Goal: Complete application form

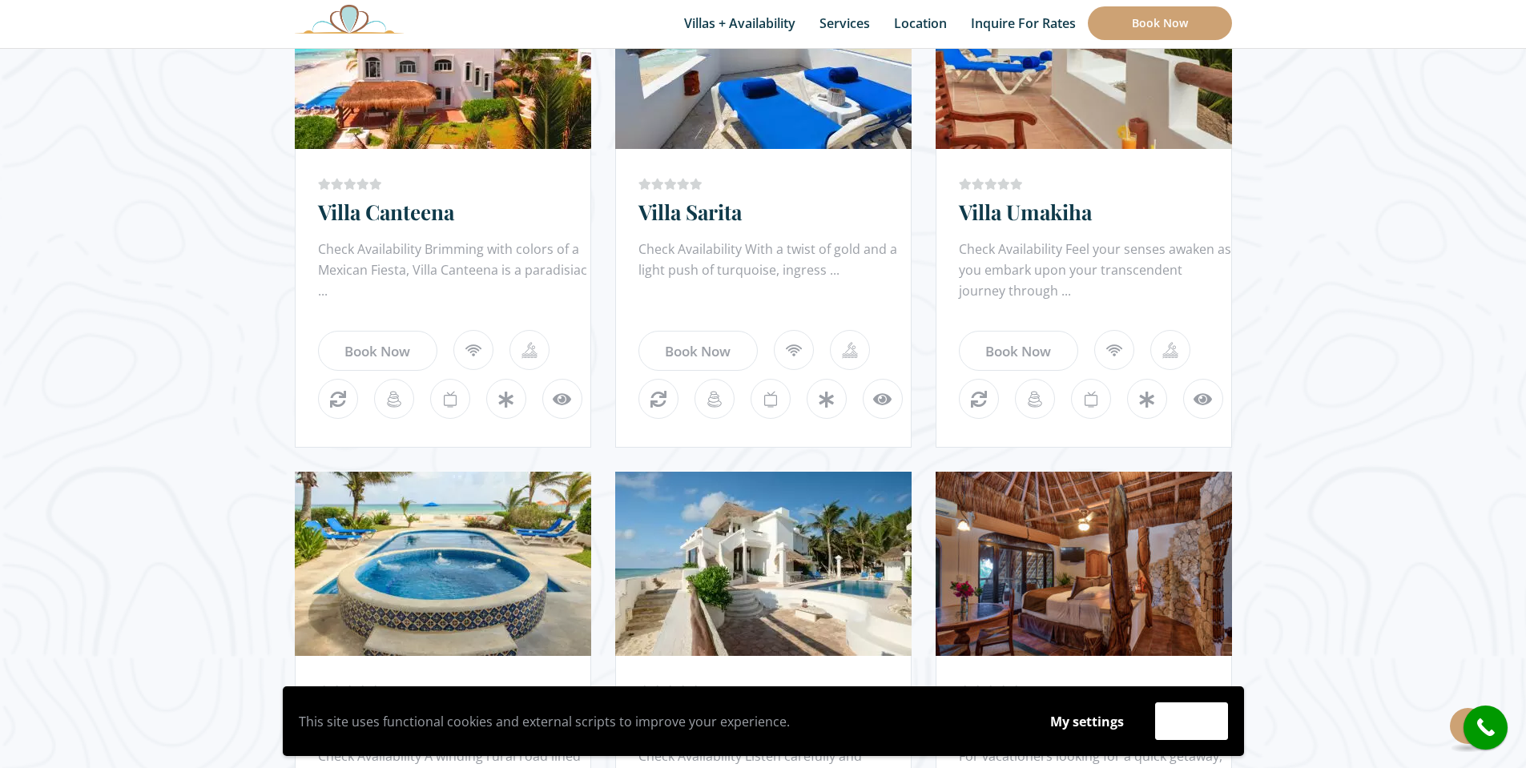
scroll to position [1442, 0]
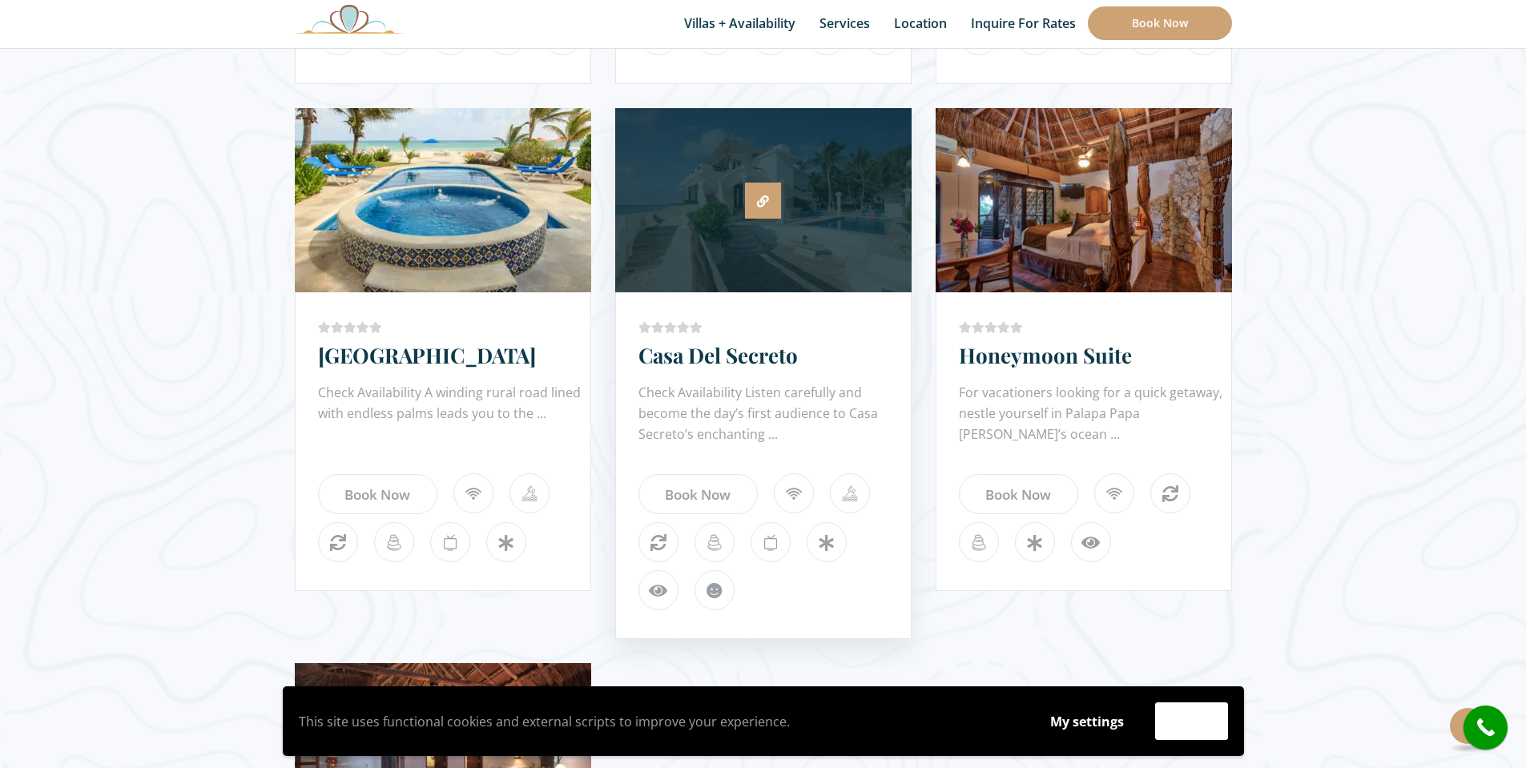
click at [762, 198] on icon at bounding box center [763, 201] width 12 height 12
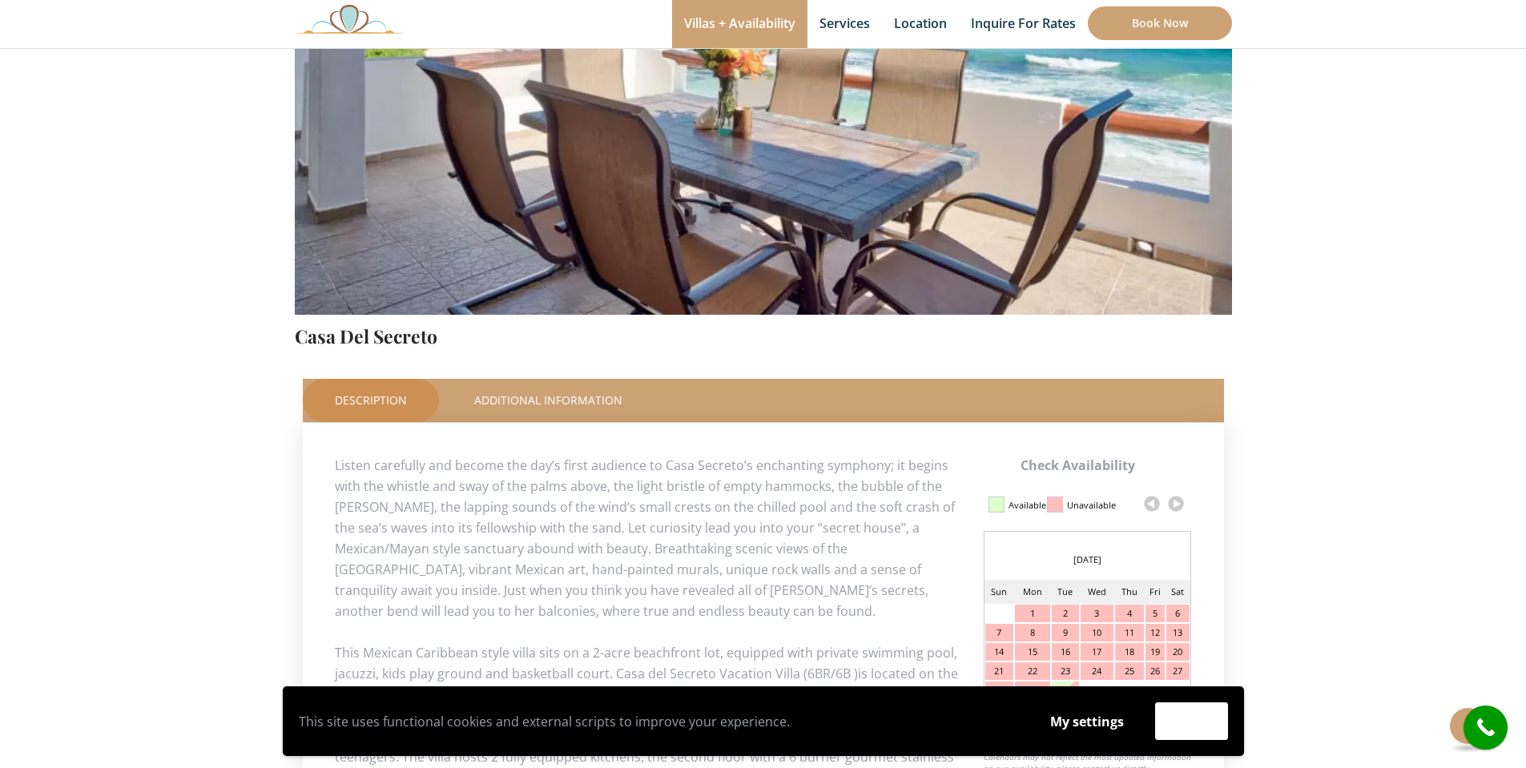
scroll to position [481, 0]
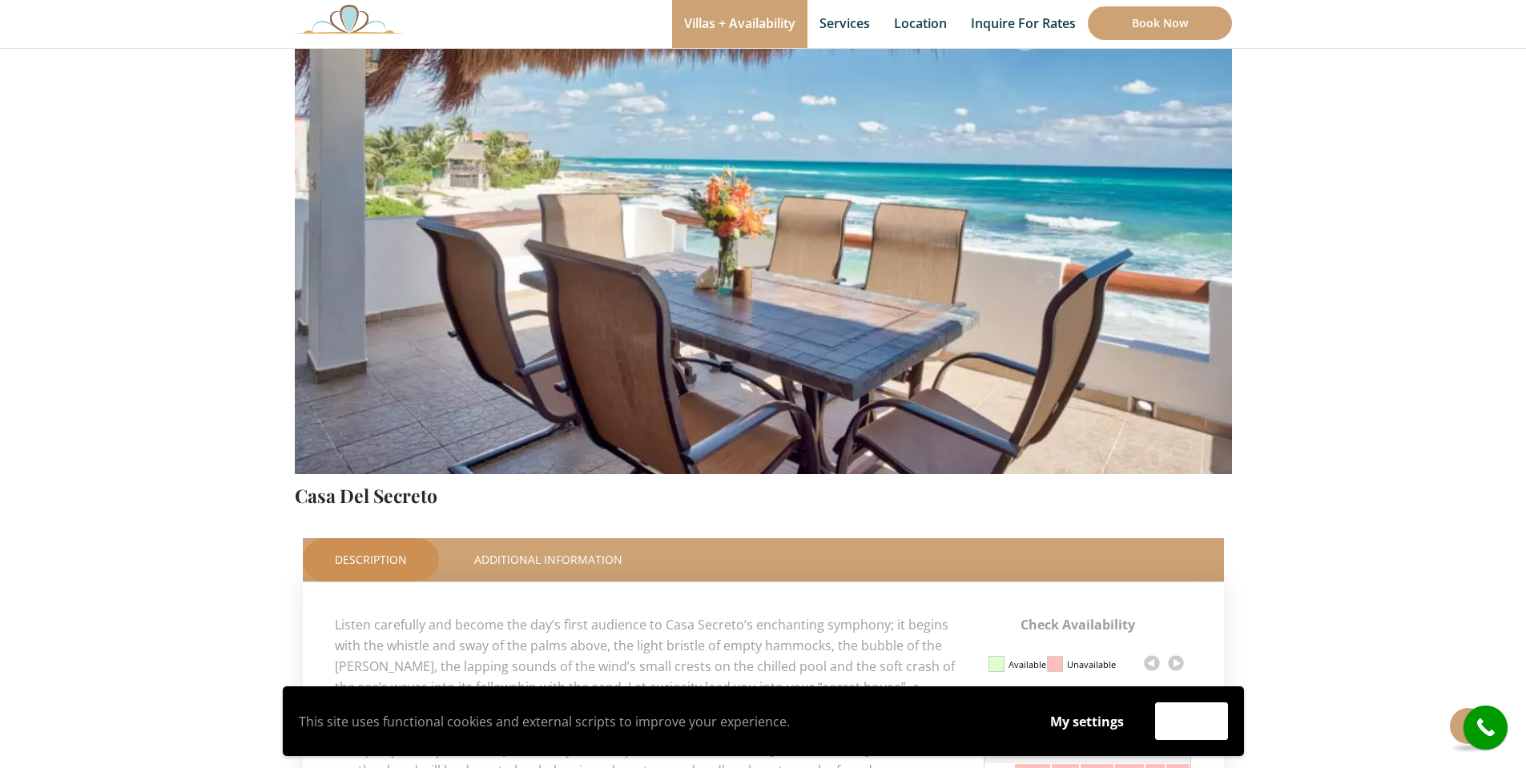
click at [1005, 354] on img at bounding box center [763, 165] width 937 height 625
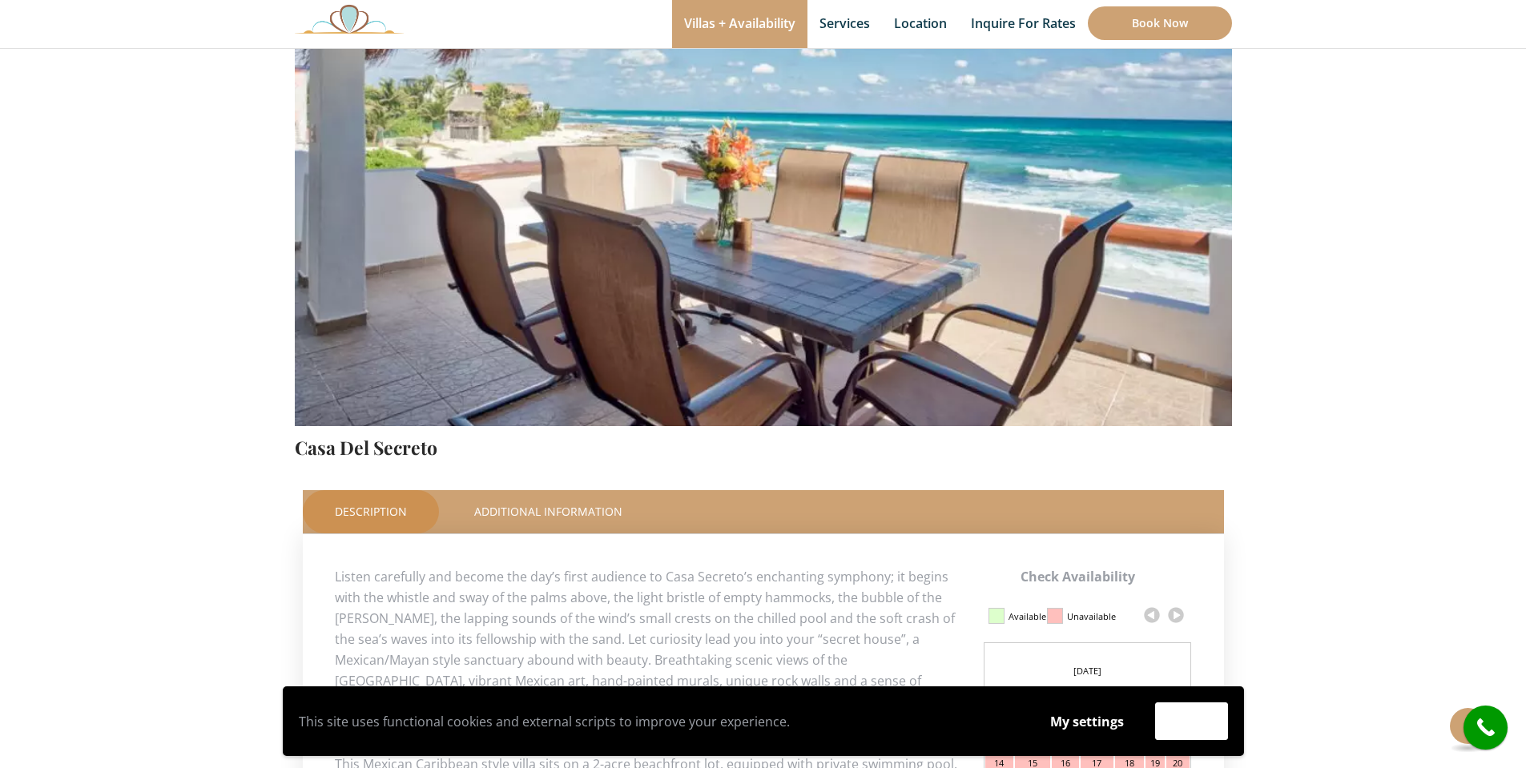
scroll to position [0, 0]
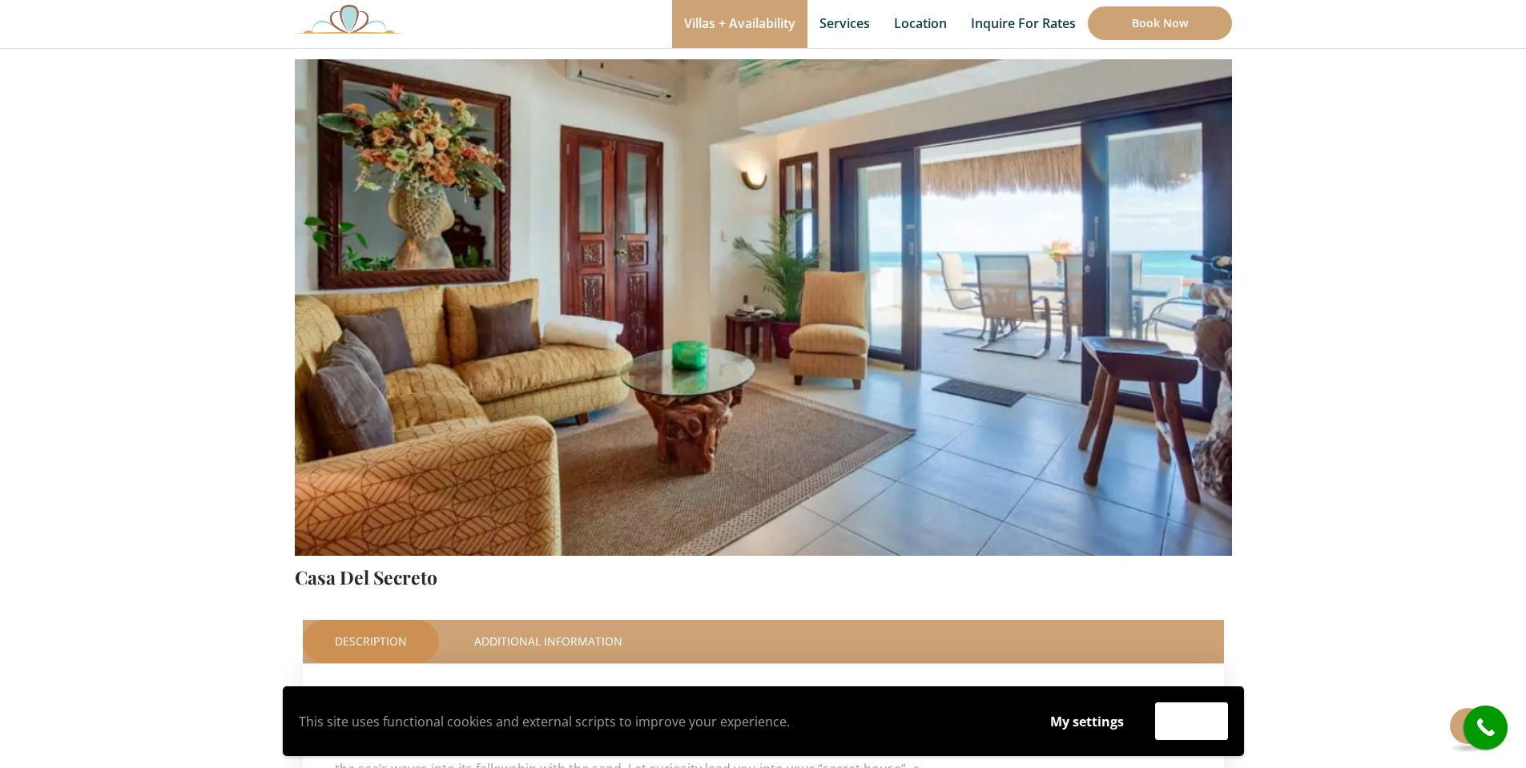
scroll to position [160, 0]
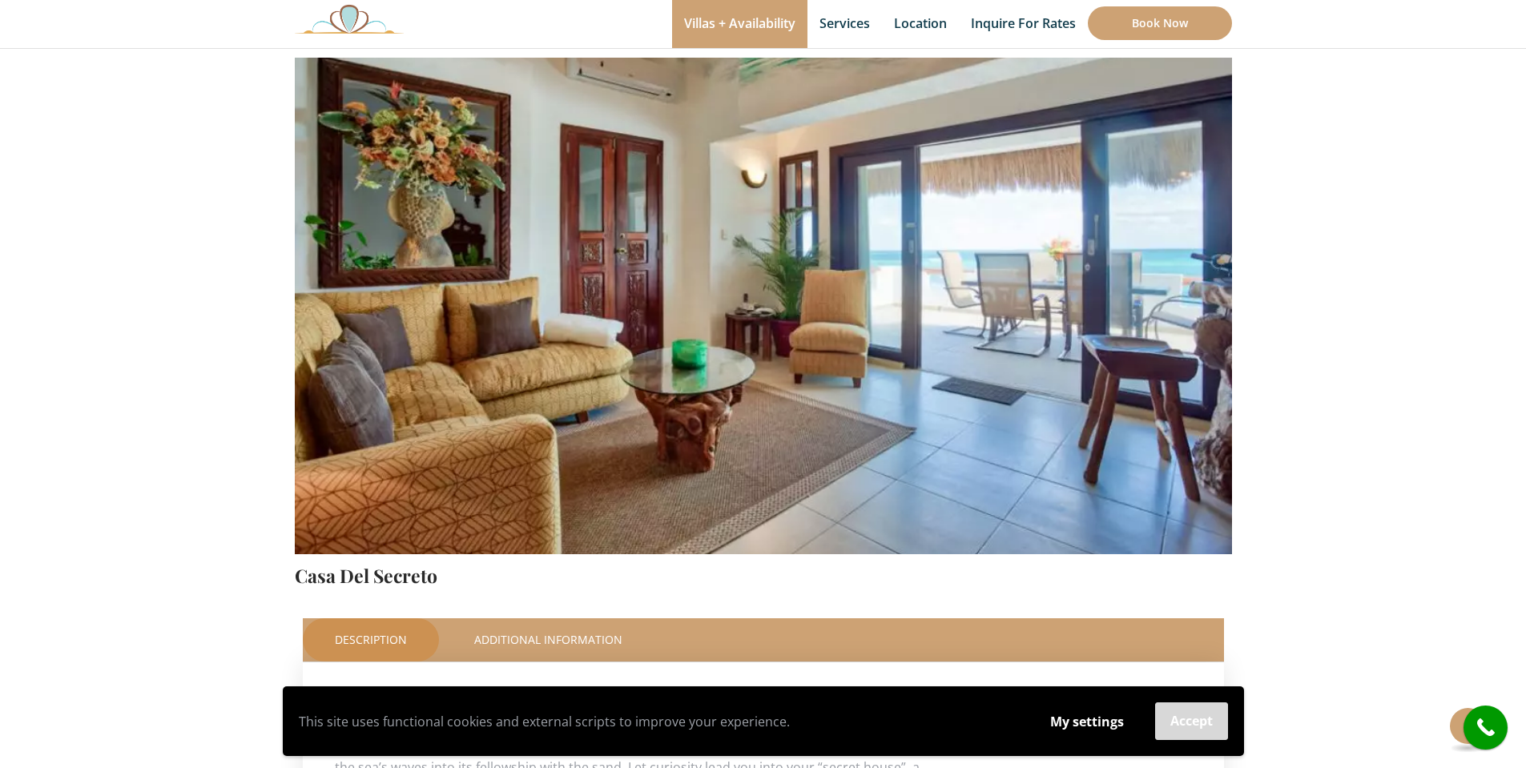
click at [1181, 726] on button "Accept" at bounding box center [1191, 722] width 73 height 38
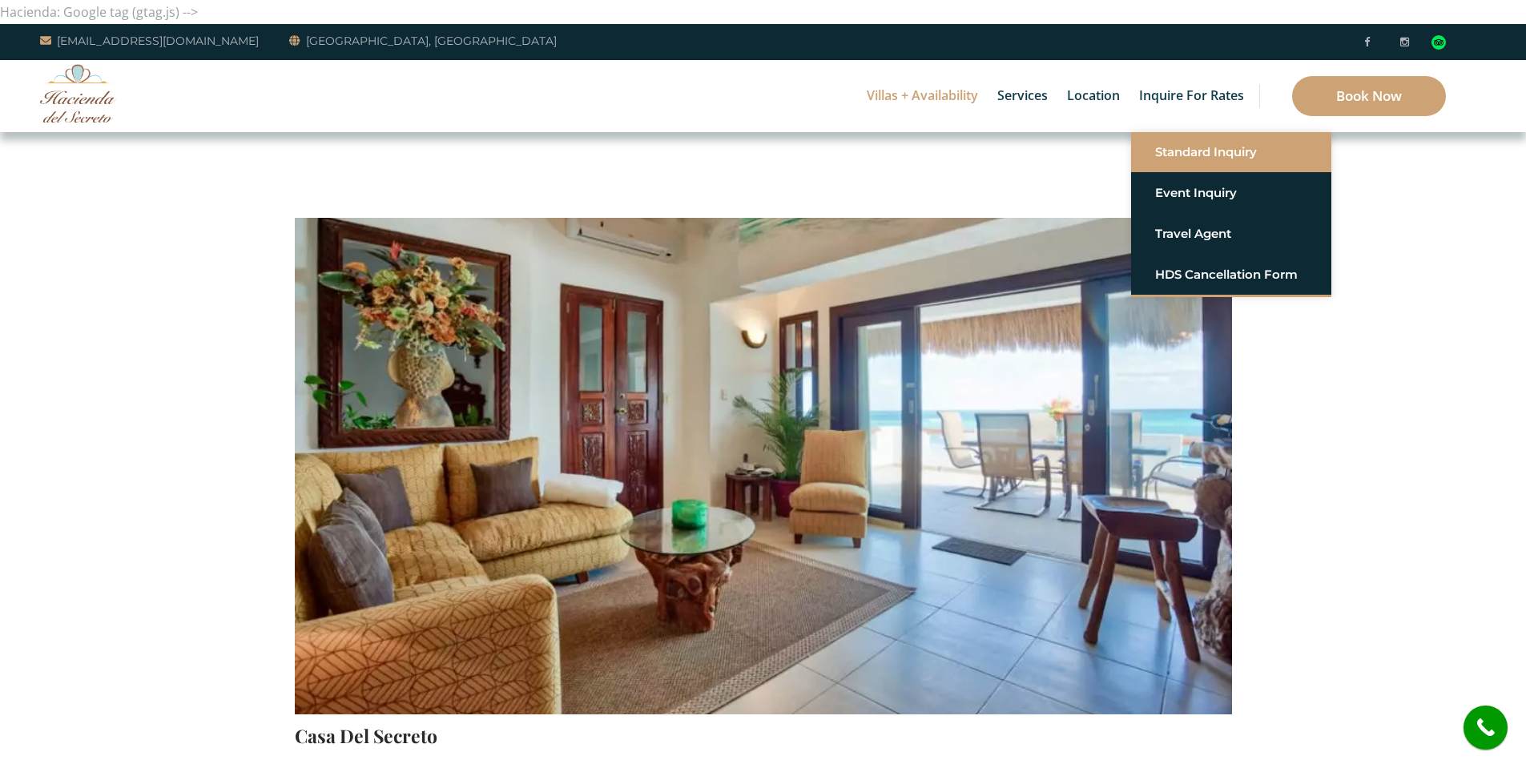
click at [1198, 155] on link "Standard Inquiry" at bounding box center [1231, 152] width 152 height 29
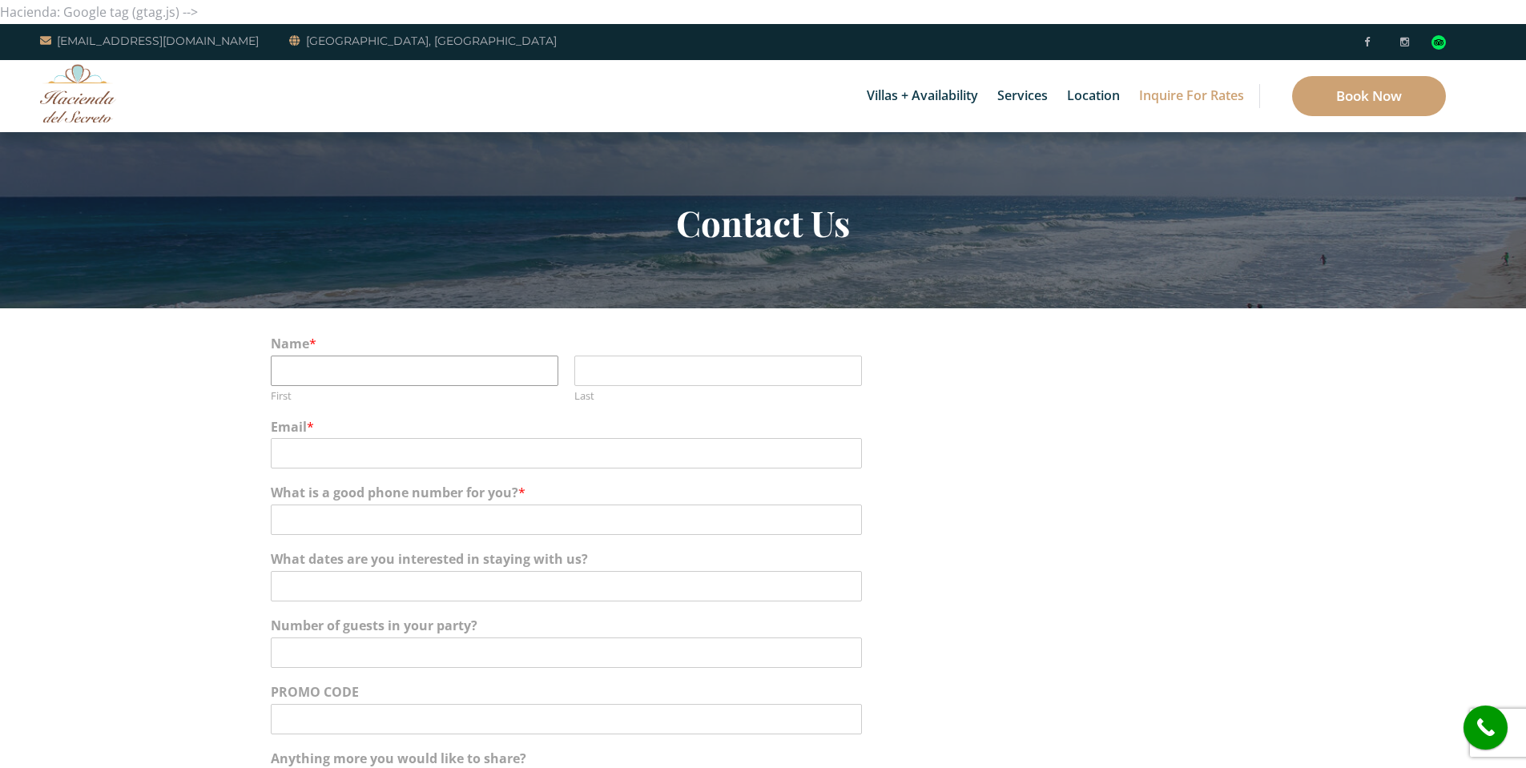
click at [395, 361] on input "First" at bounding box center [415, 371] width 288 height 30
type input "Brent"
type input "Holmes"
type input "Brentmholmes@yahoo.com"
type input "832-518-9353"
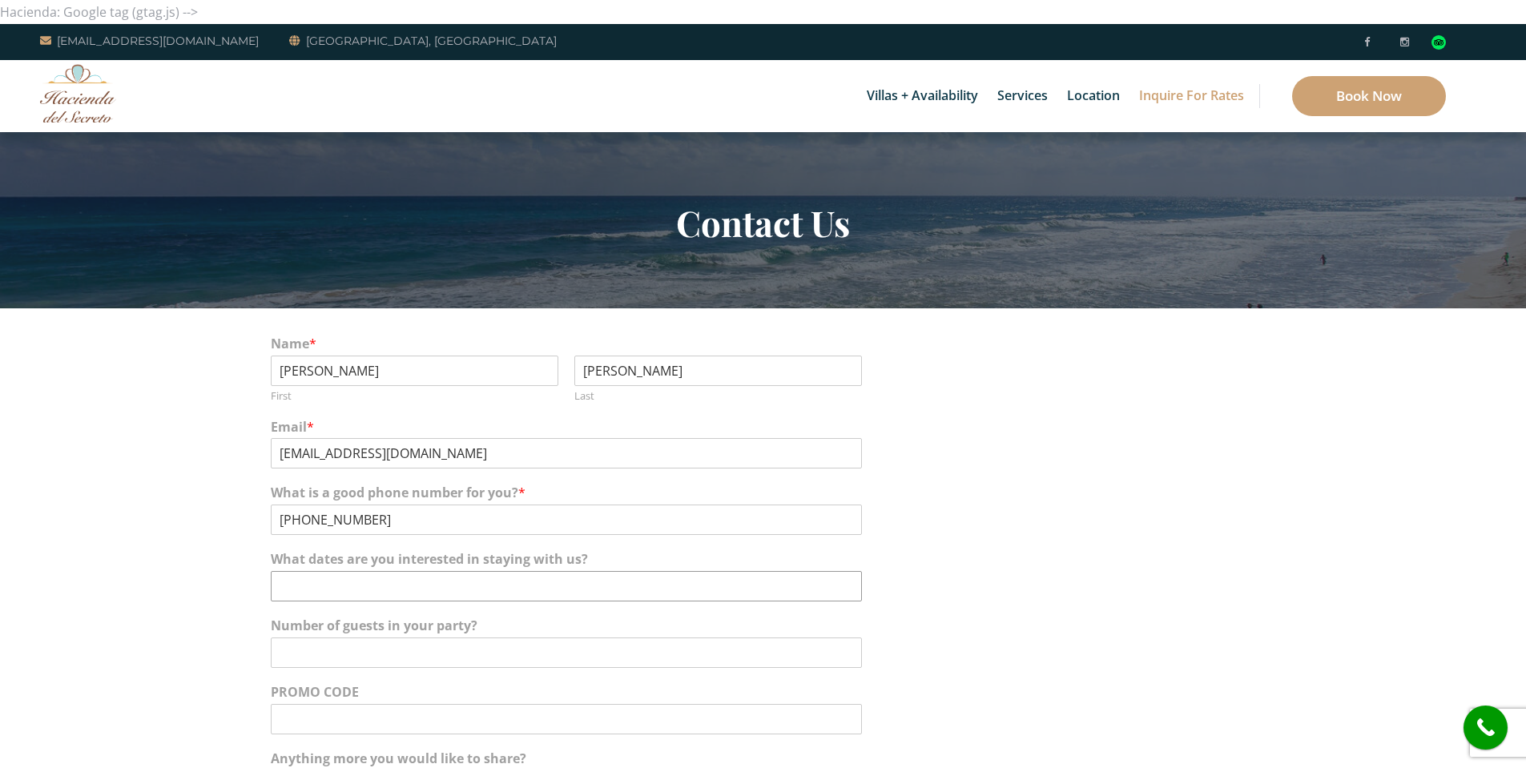
click at [353, 580] on input "What dates are you interested in staying with us?" at bounding box center [566, 586] width 591 height 30
type input "06/20/2026 - 06/27/2026"
click at [413, 656] on input "Number of guests in your party?" at bounding box center [566, 653] width 591 height 30
type input "10"
click at [152, 649] on section "Name * Brent First Holmes Last Email * Brentmholmes@yahoo.com What is a good ph…" at bounding box center [763, 637] width 1526 height 658
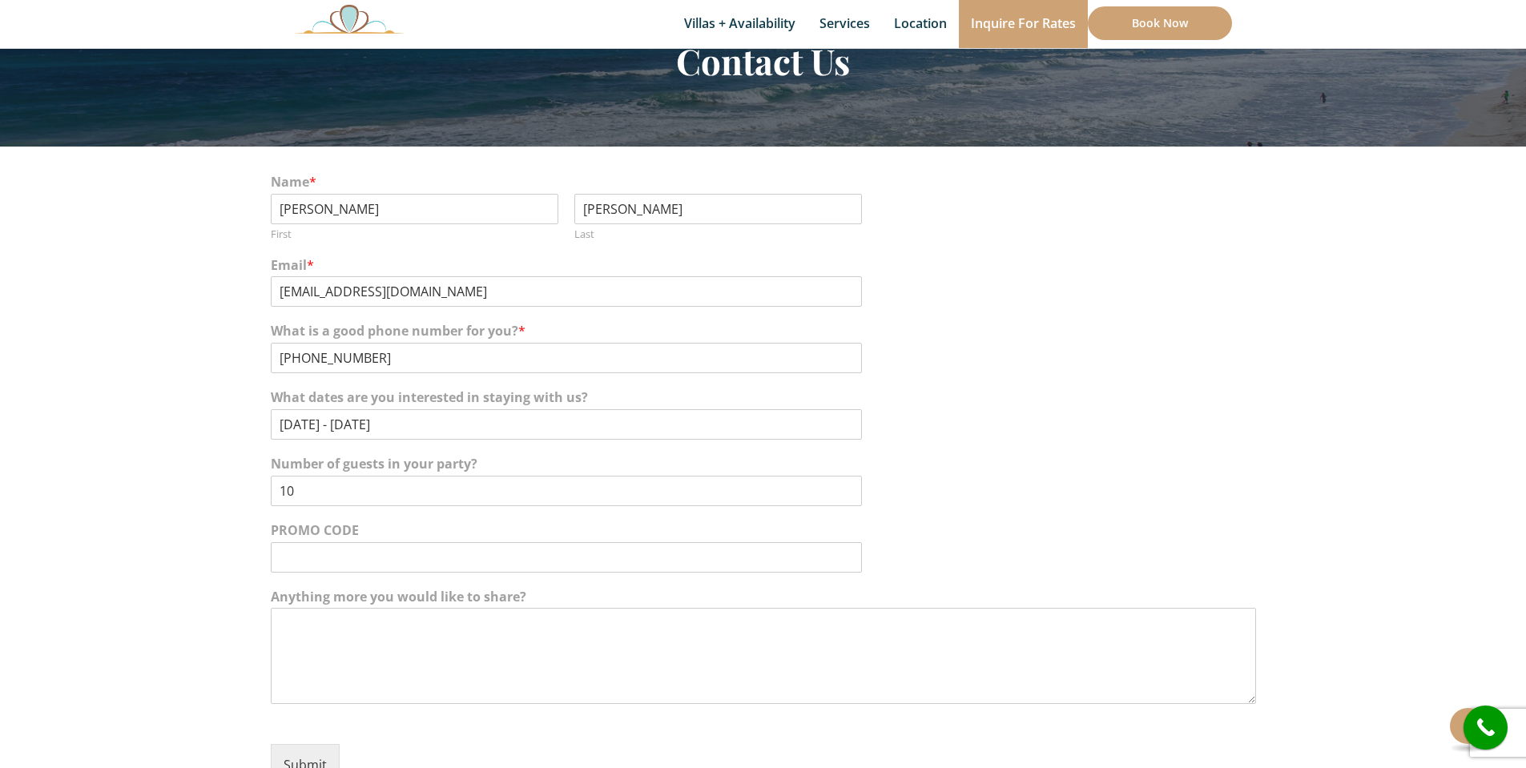
scroll to position [240, 0]
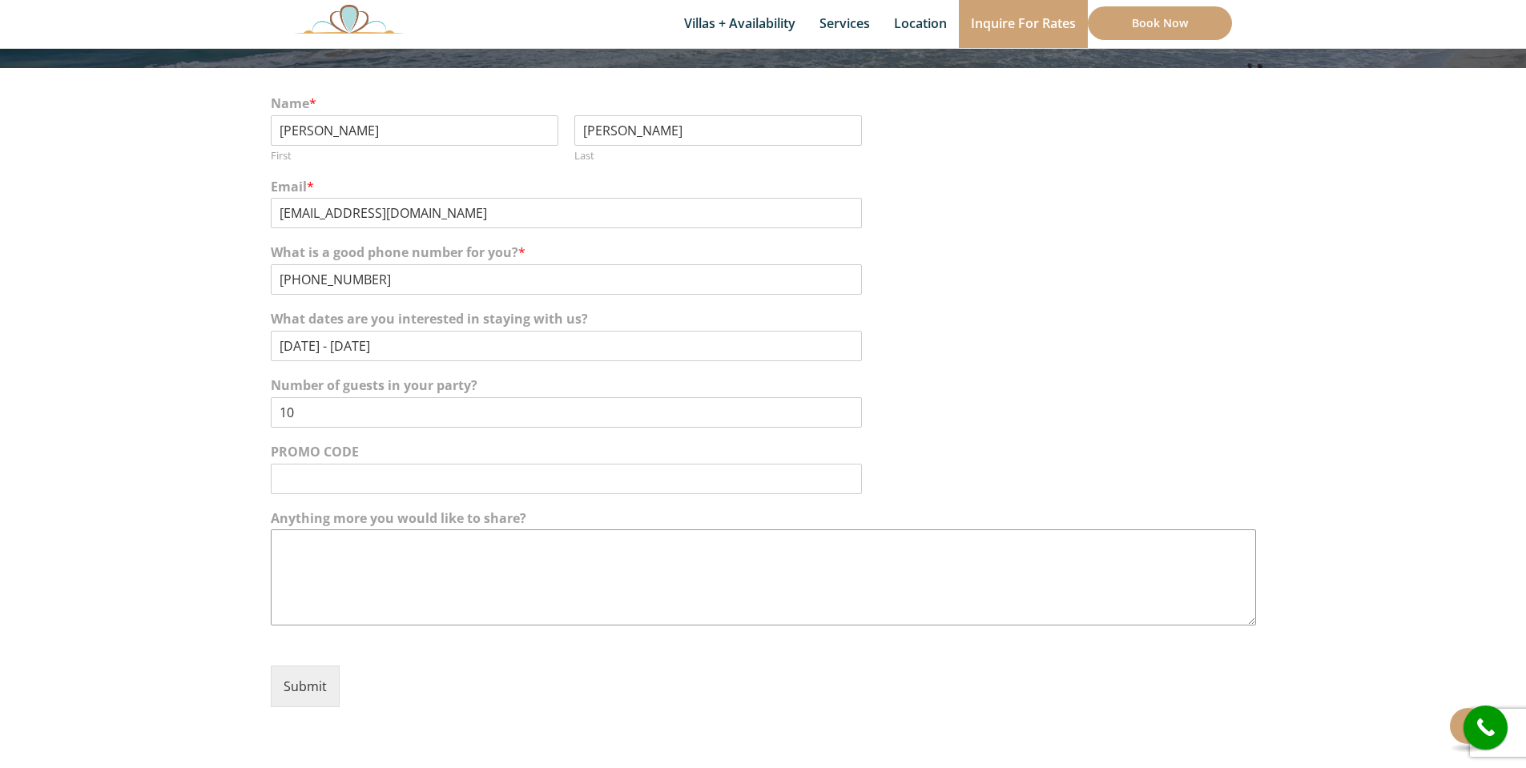
click at [420, 550] on textarea "Anything more you would like to share?" at bounding box center [763, 577] width 985 height 96
drag, startPoint x: 662, startPoint y: 537, endPoint x: 190, endPoint y: 535, distance: 472.6
click at [190, 535] on section "Name * Brent First Holmes Last Email * Brentmholmes@yahoo.com What is a good ph…" at bounding box center [763, 397] width 1526 height 658
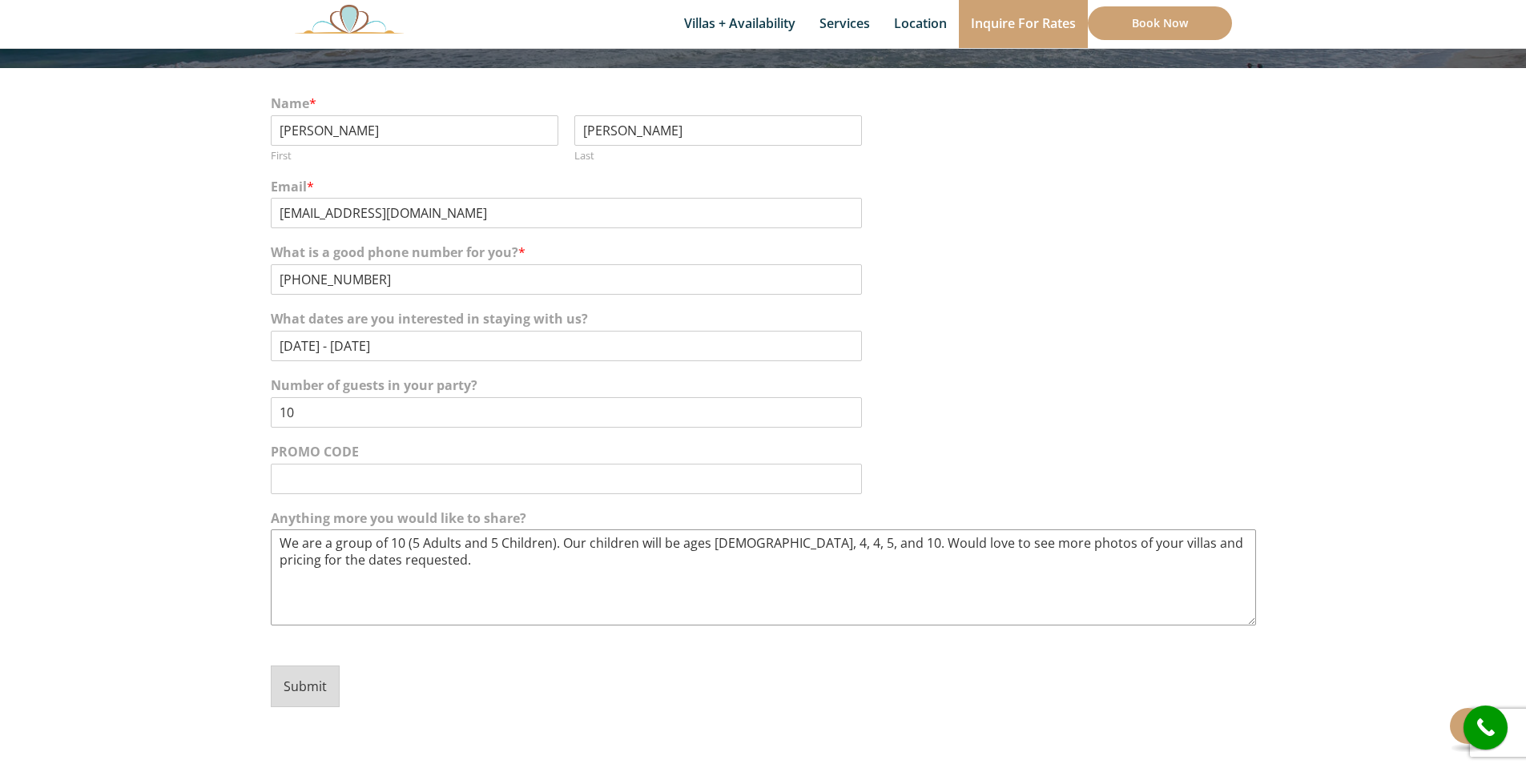
type textarea "We are a group of 10 (5 Adults and 5 Children). Our children will be ages 2, 4,…"
click at [300, 699] on button "Submit" at bounding box center [305, 687] width 69 height 42
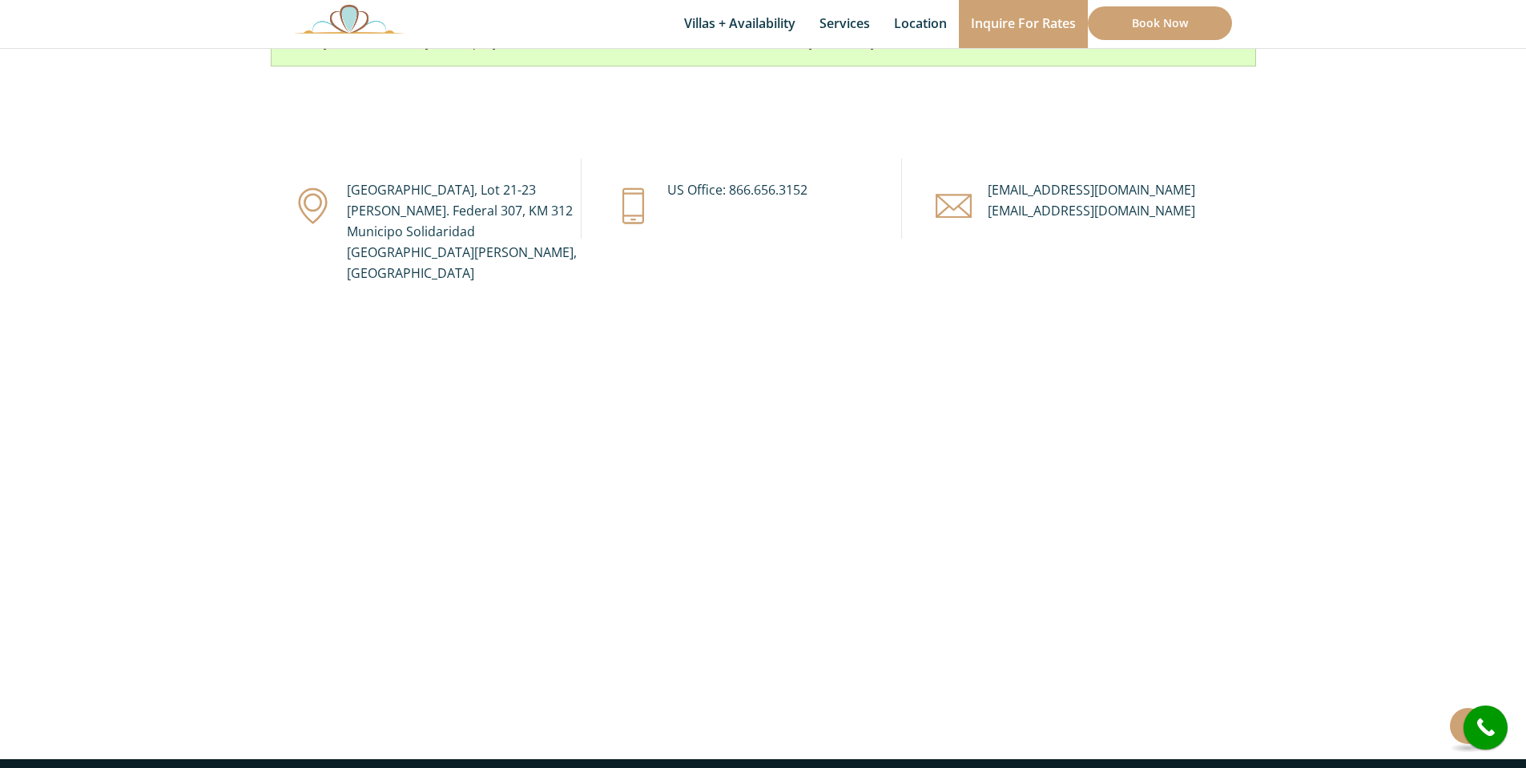
scroll to position [408, 0]
